Goal: Ask a question

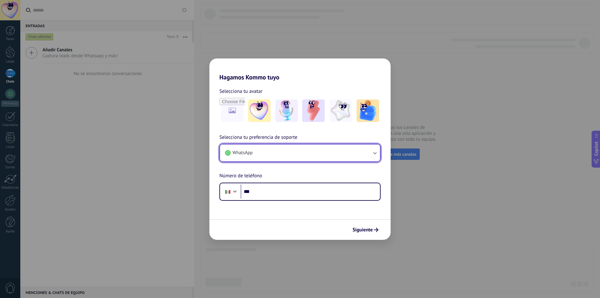
click at [291, 157] on button "WhatsApp" at bounding box center [300, 152] width 160 height 17
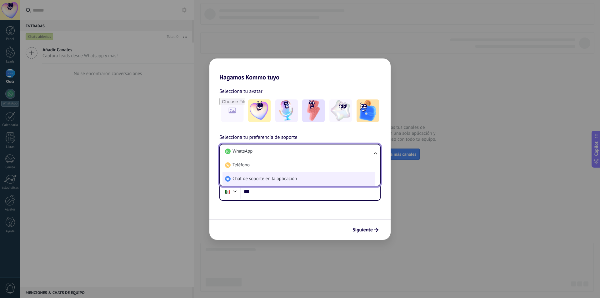
click at [277, 173] on li "Chat de soporte en la aplicación" at bounding box center [299, 179] width 153 height 14
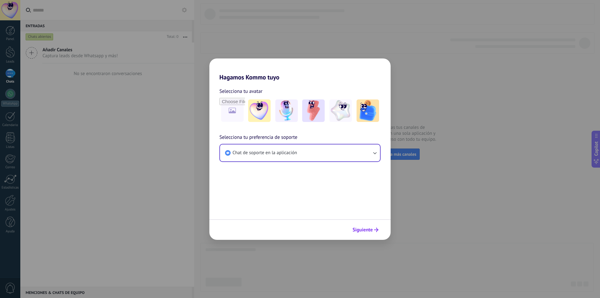
click at [369, 229] on span "Siguiente" at bounding box center [363, 230] width 20 height 4
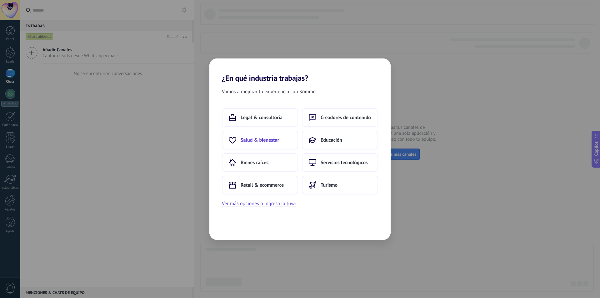
click at [275, 136] on button "Salud & bienestar" at bounding box center [260, 140] width 76 height 19
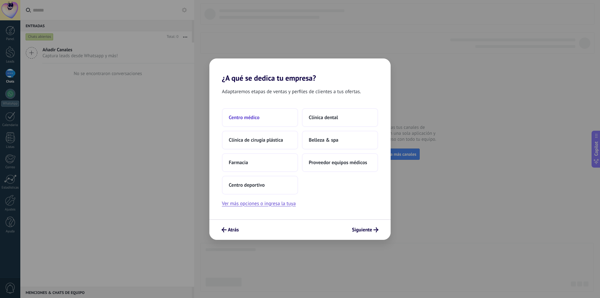
click at [274, 111] on button "Centro médico" at bounding box center [260, 117] width 76 height 19
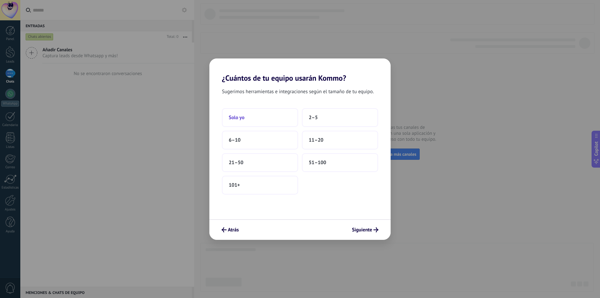
click at [275, 115] on button "Solo yo" at bounding box center [260, 117] width 76 height 19
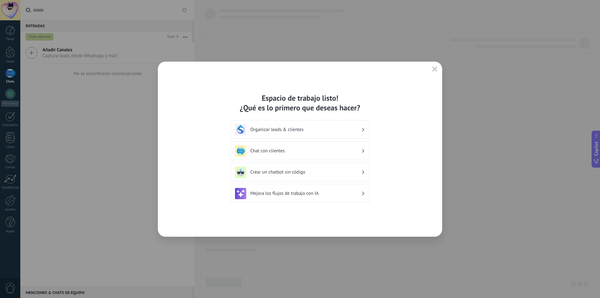
drag, startPoint x: 433, startPoint y: 67, endPoint x: 417, endPoint y: 68, distance: 15.7
click at [433, 67] on use "button" at bounding box center [435, 69] width 5 height 5
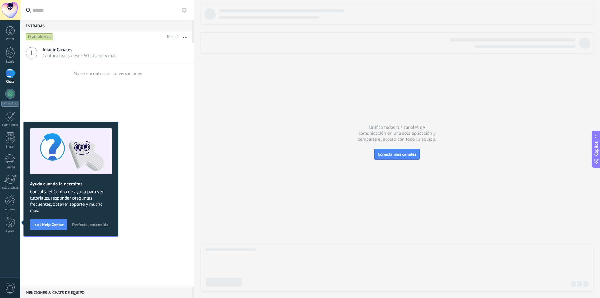
click at [17, 13] on div at bounding box center [10, 10] width 20 height 20
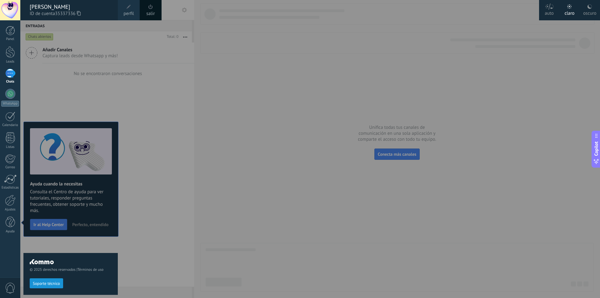
click at [147, 13] on link "salir" at bounding box center [150, 13] width 8 height 7
